Goal: Information Seeking & Learning: Learn about a topic

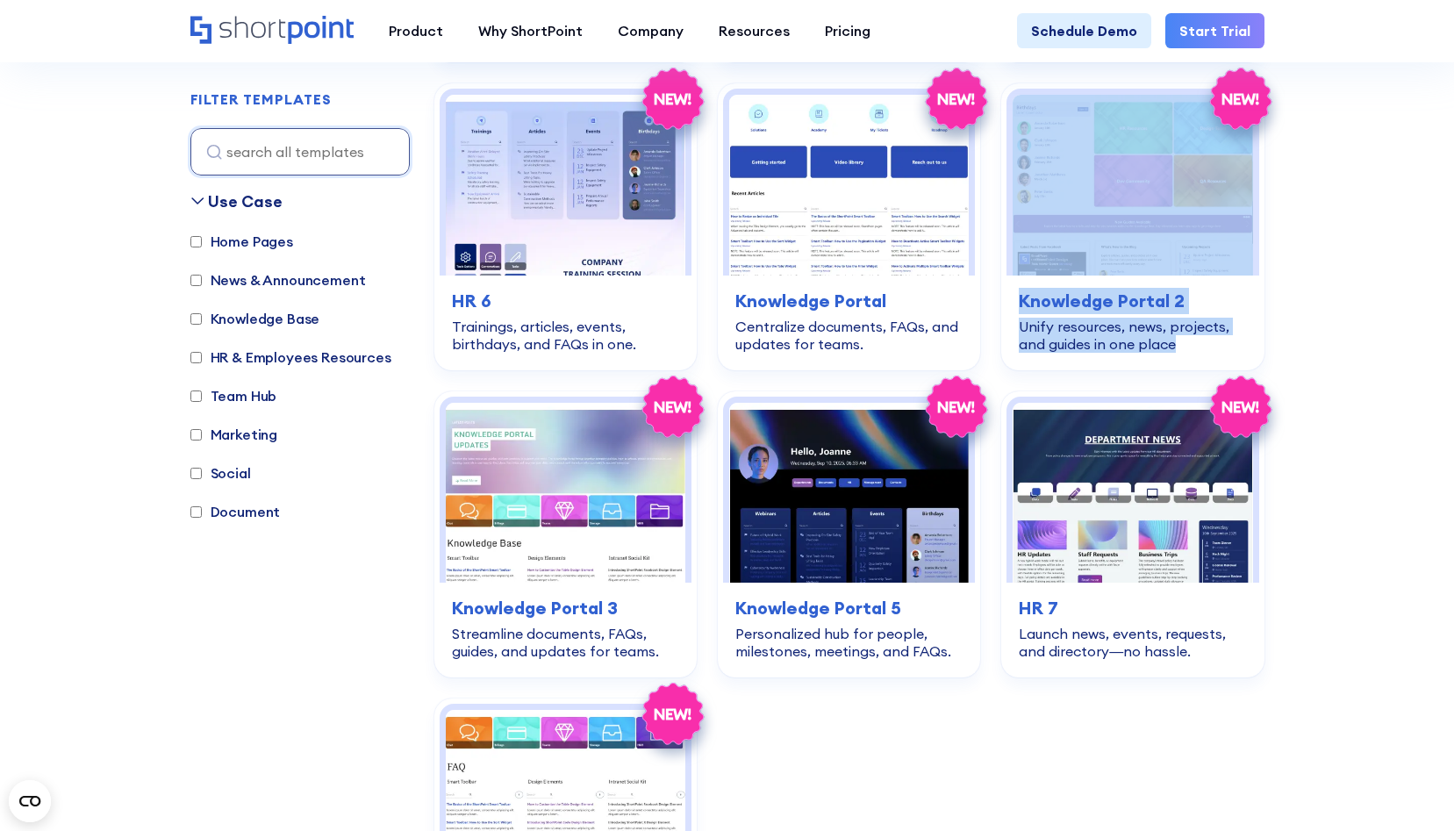
scroll to position [3692, 0]
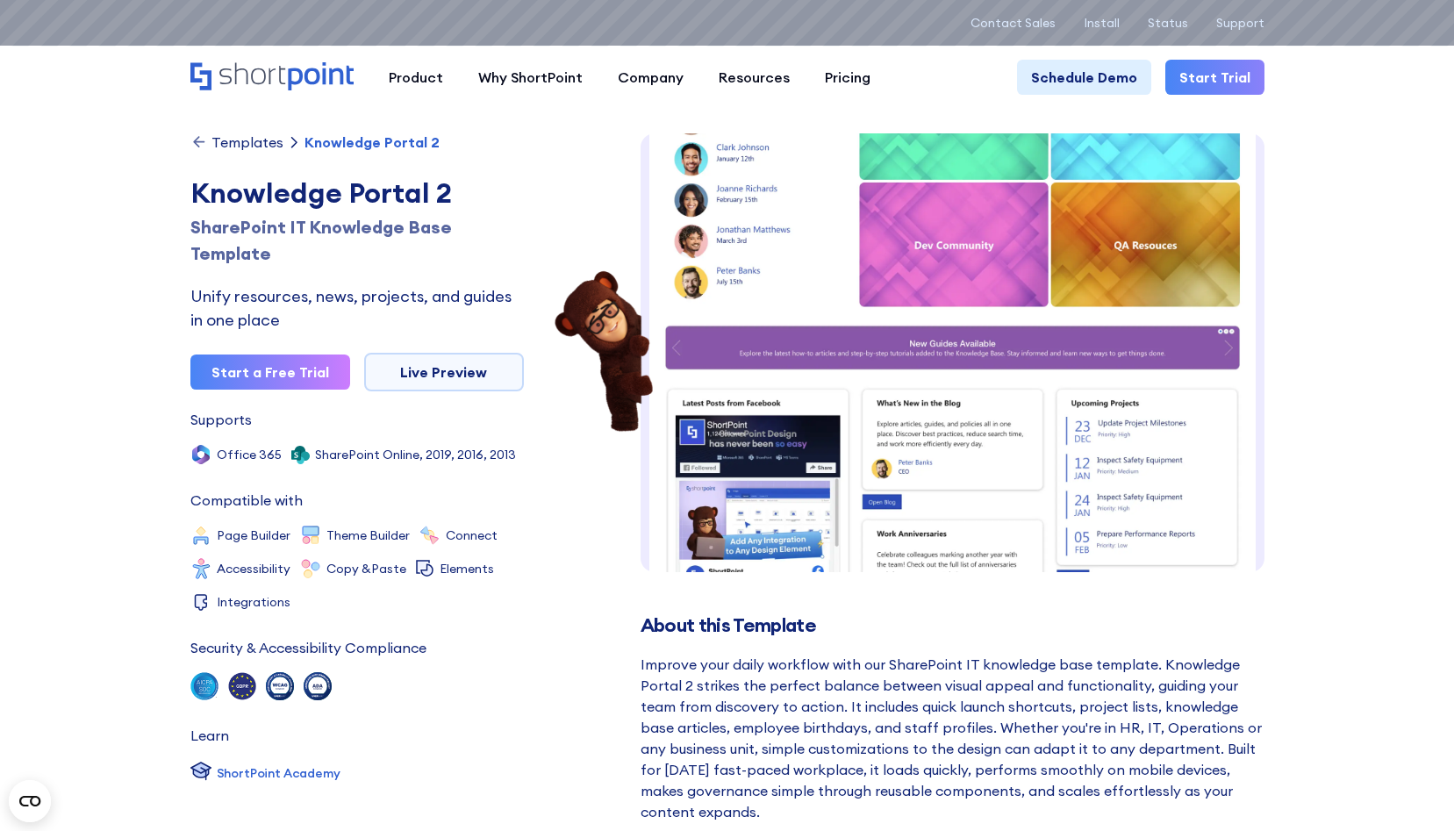
scroll to position [344, 0]
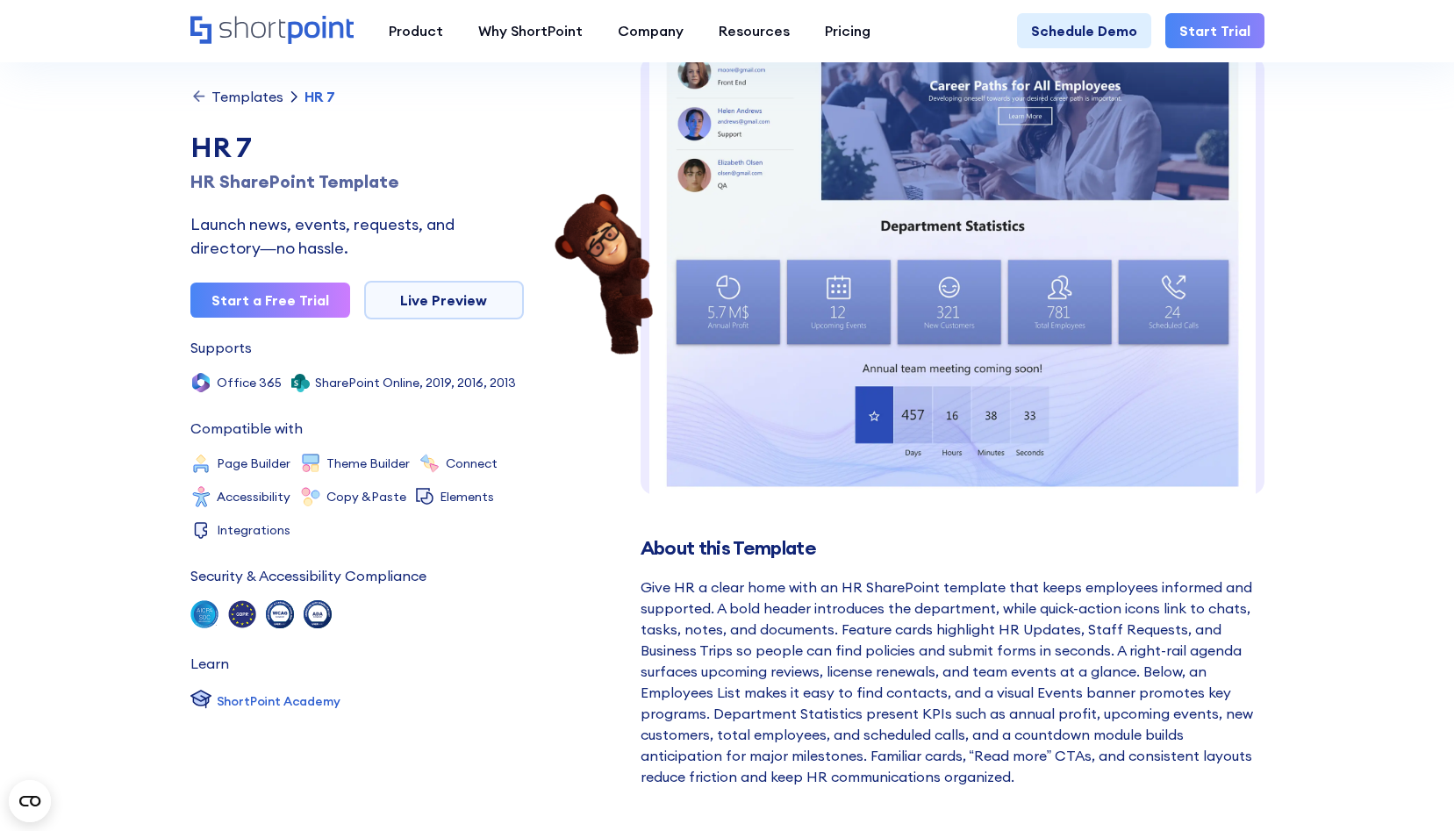
scroll to position [642, 0]
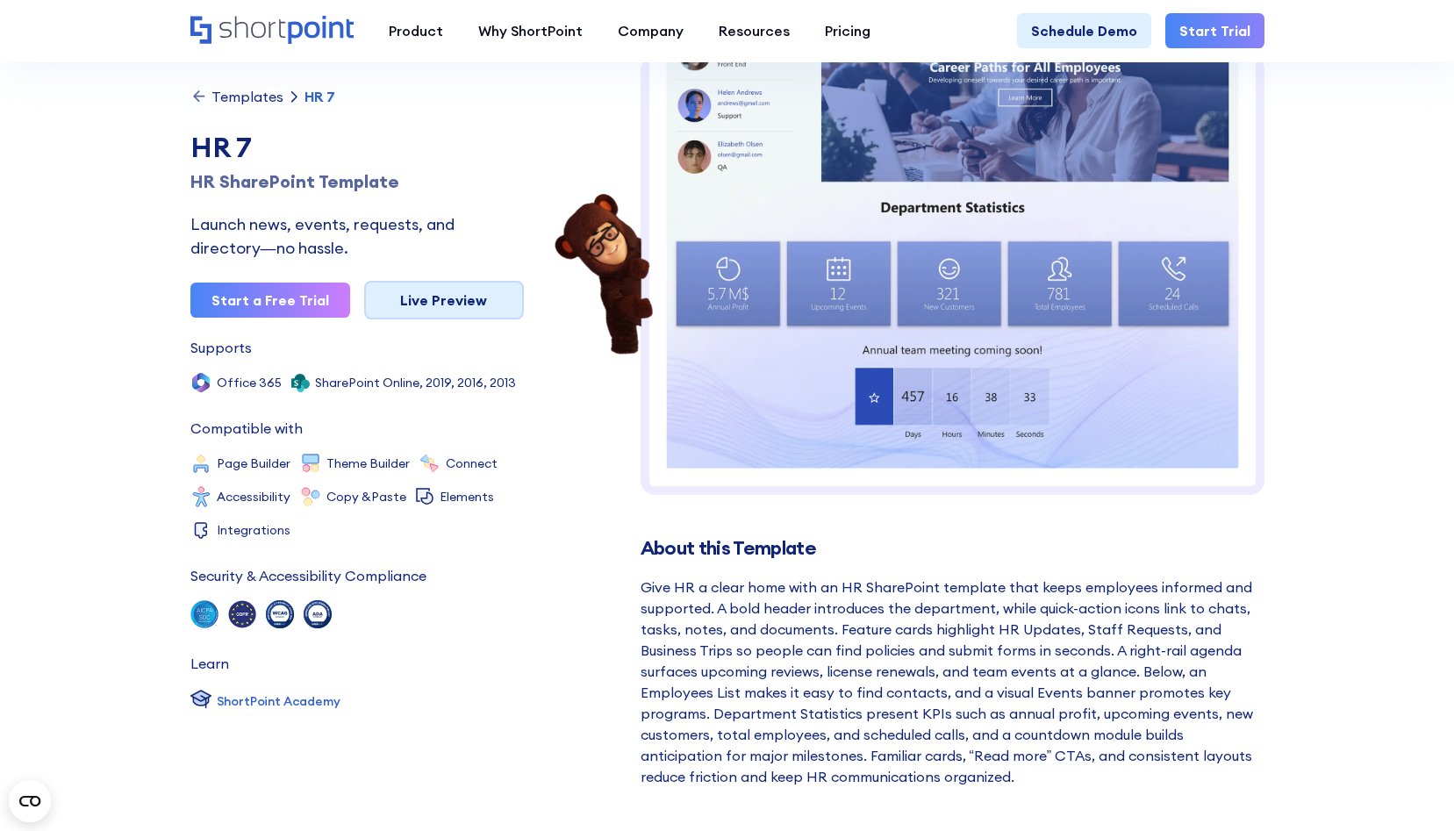
click at [474, 301] on link "Live Preview" at bounding box center [444, 300] width 160 height 39
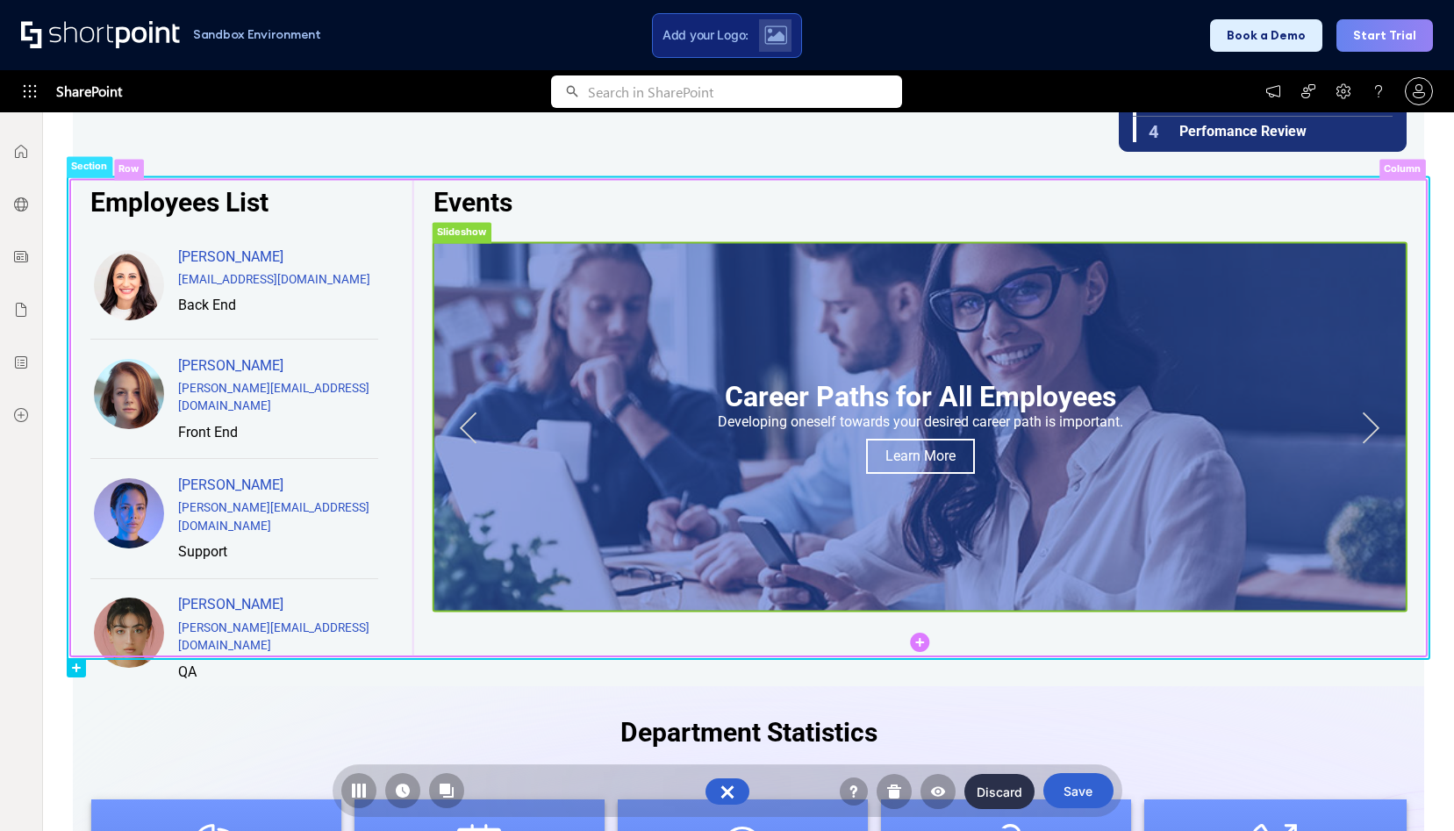
scroll to position [1007, 0]
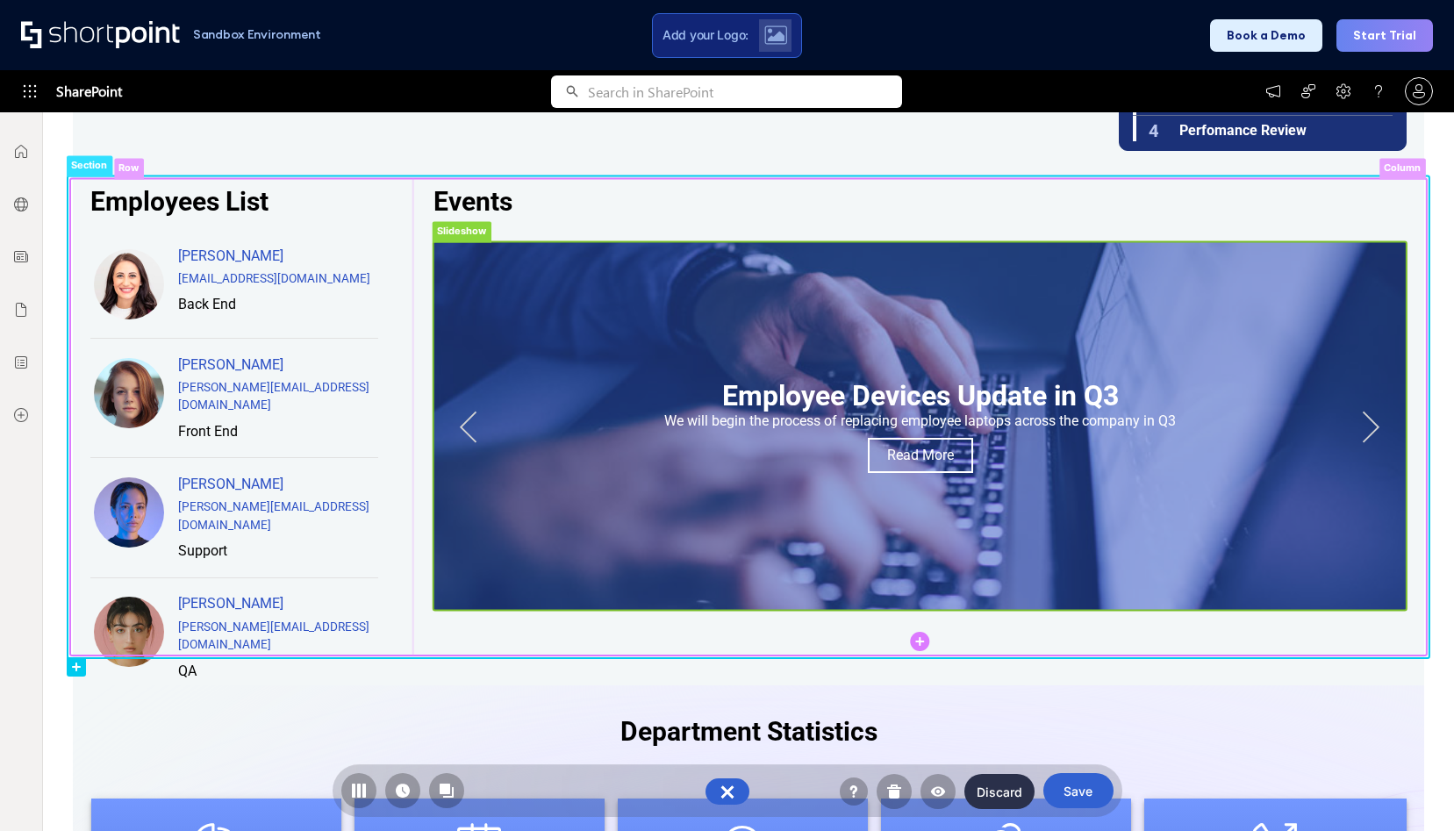
click at [1367, 429] on rect at bounding box center [1372, 425] width 41 height 42
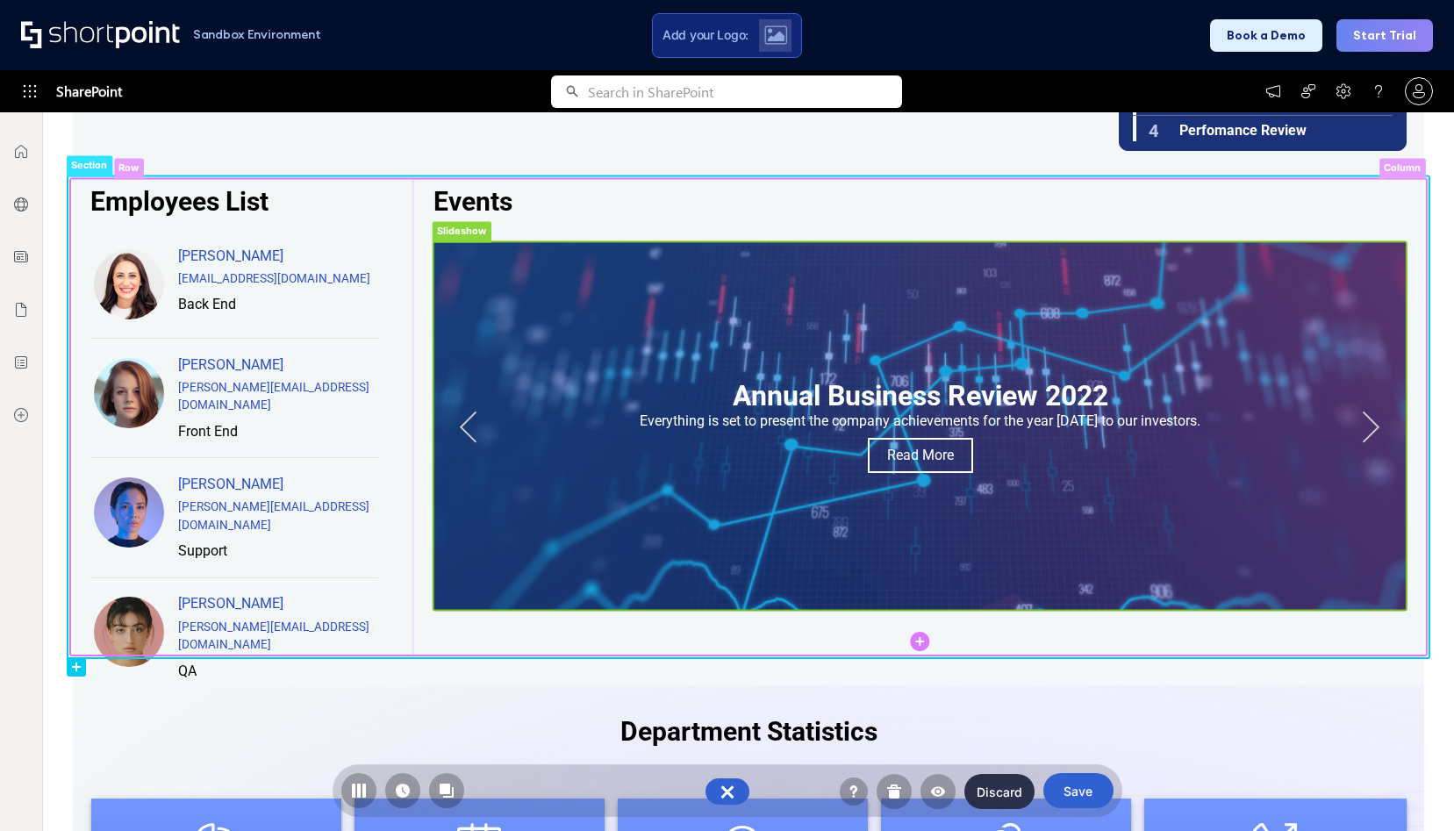
click at [1367, 429] on rect at bounding box center [1372, 425] width 41 height 42
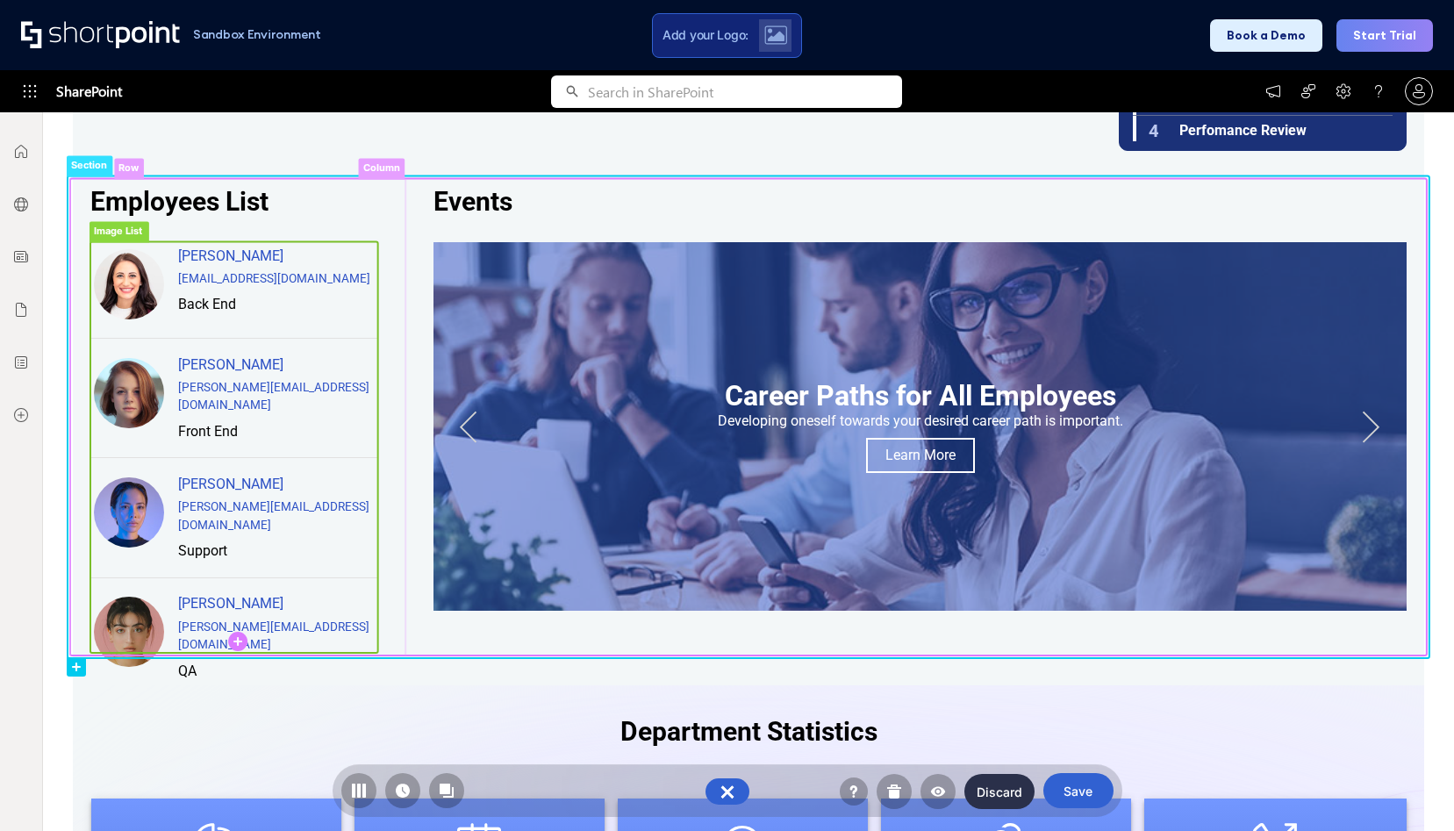
scroll to position [1004, 0]
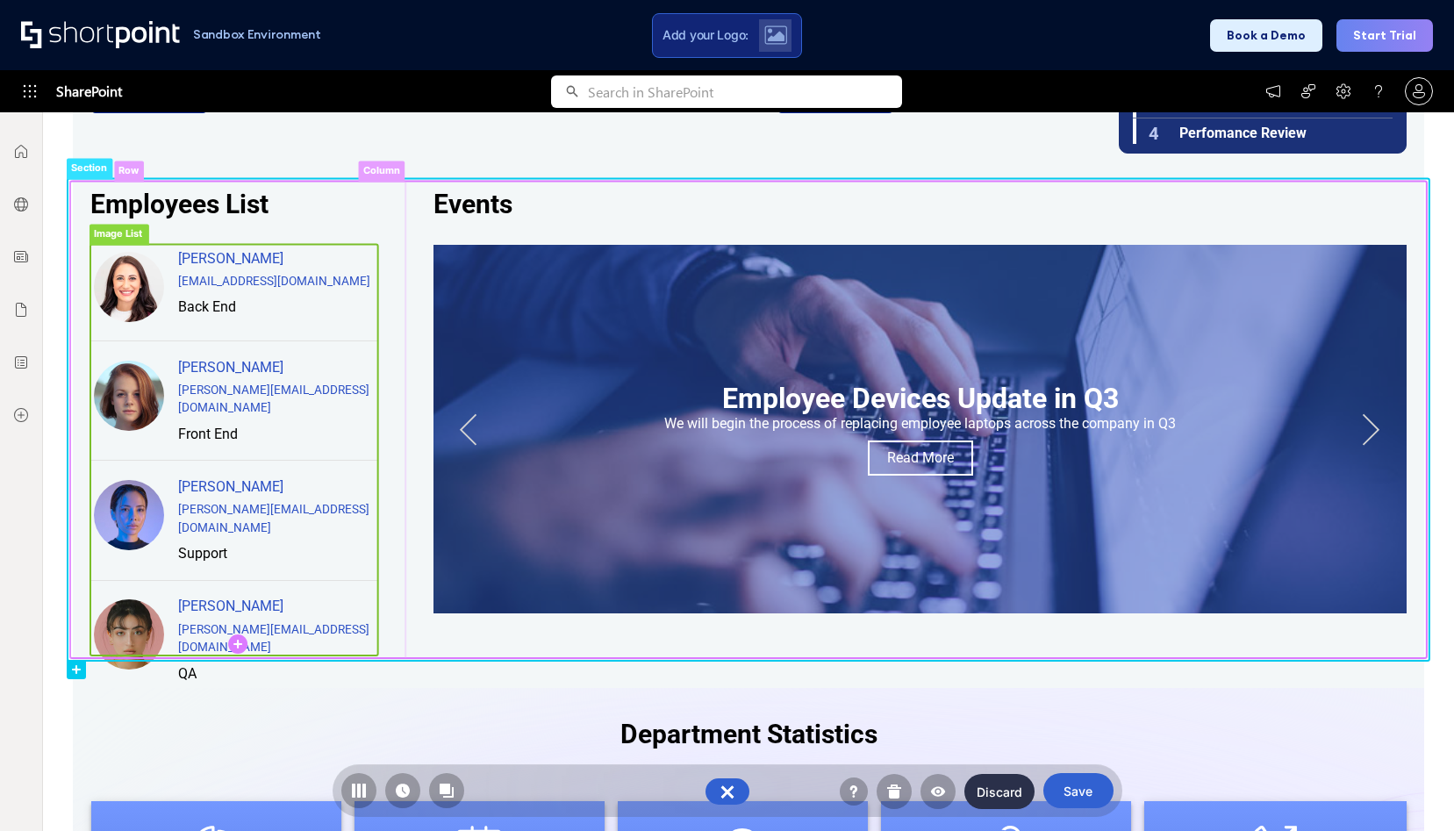
click at [273, 337] on rect at bounding box center [234, 451] width 288 height 412
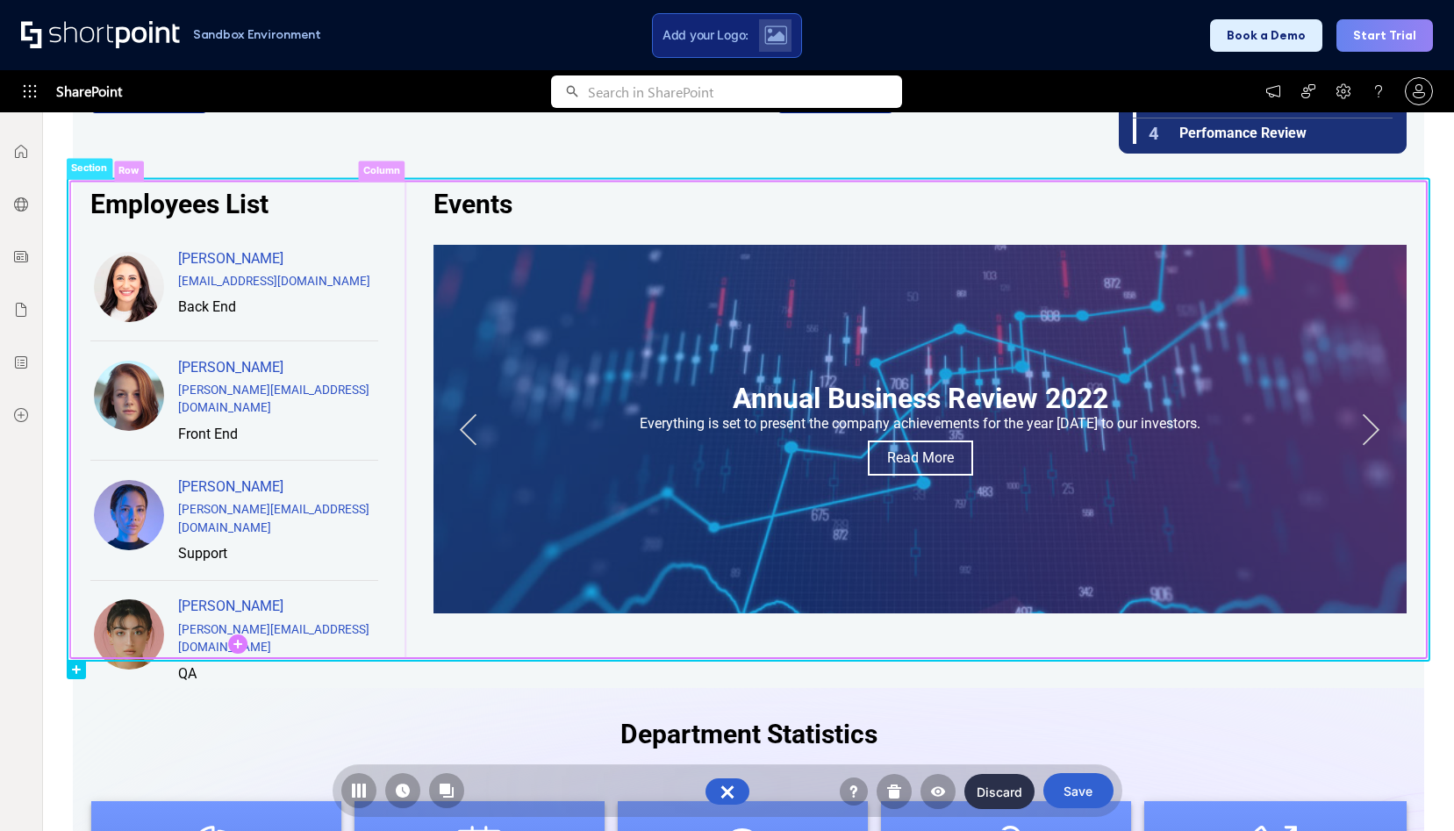
click at [237, 646] on icon at bounding box center [237, 644] width 9 height 9
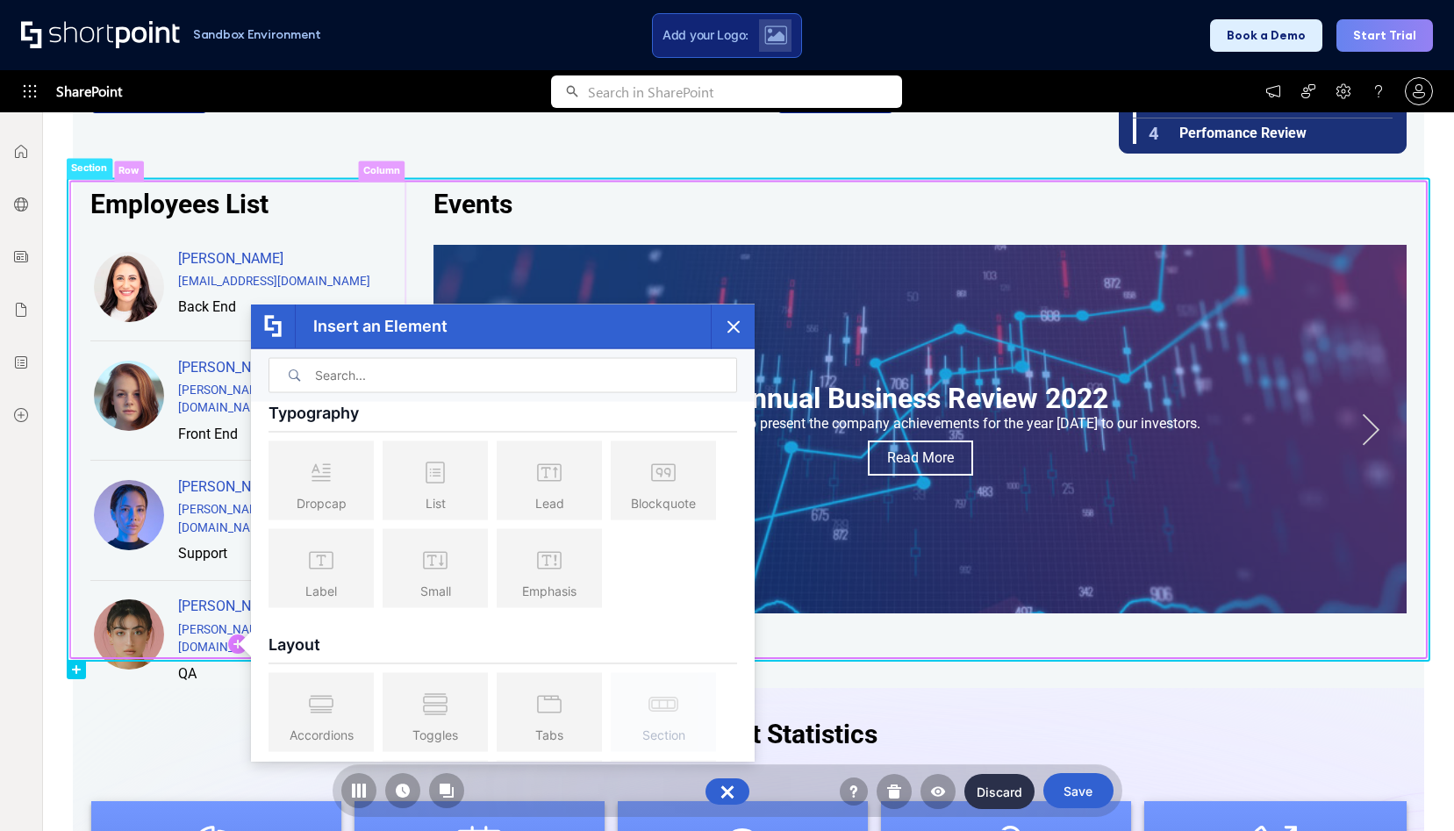
scroll to position [0, 0]
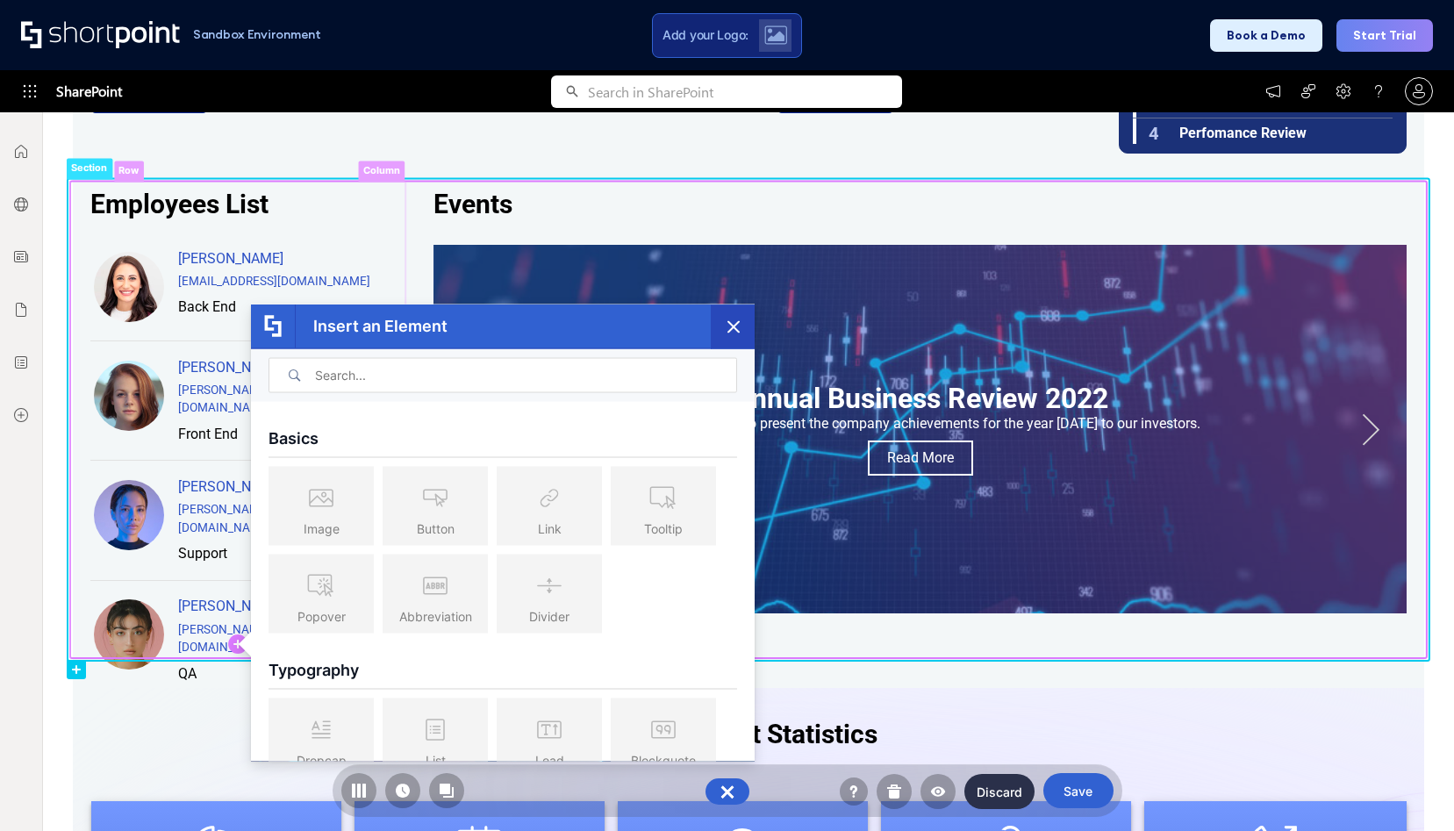
click at [730, 325] on icon "button" at bounding box center [734, 326] width 12 height 12
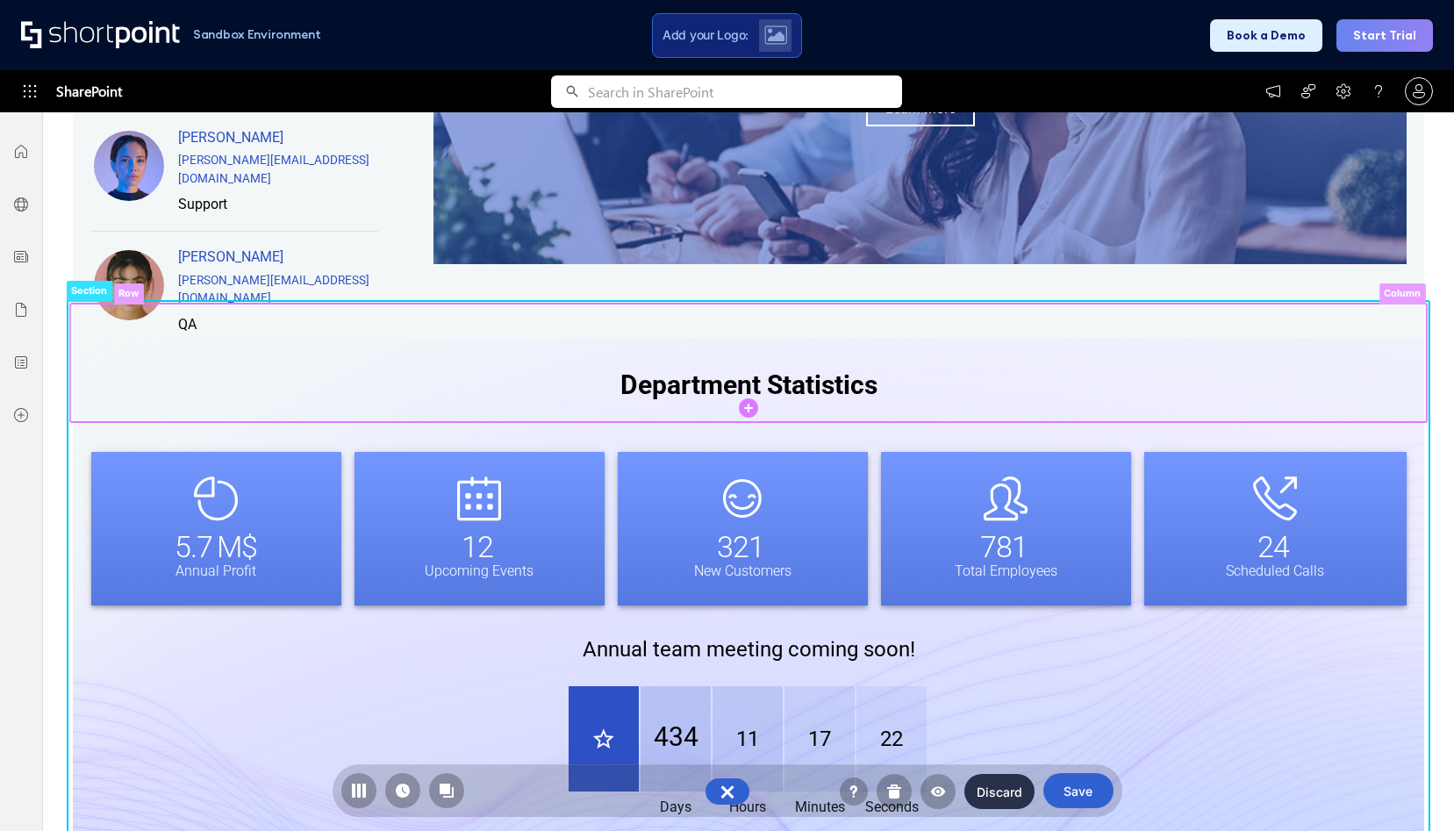
scroll to position [1411, 0]
